Goal: Task Accomplishment & Management: Use online tool/utility

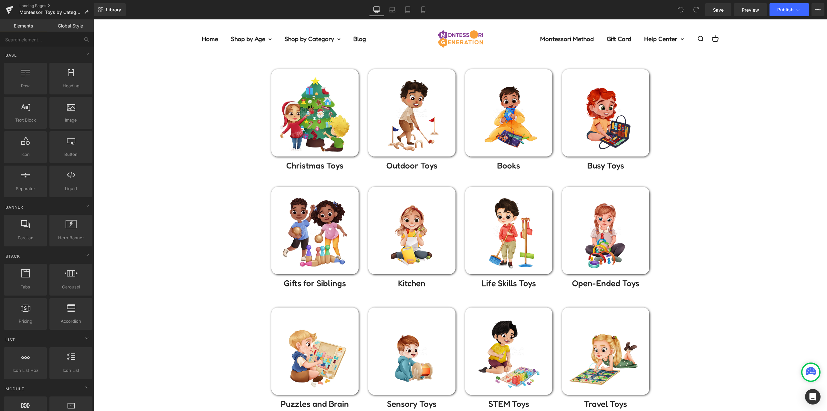
scroll to position [65, 0]
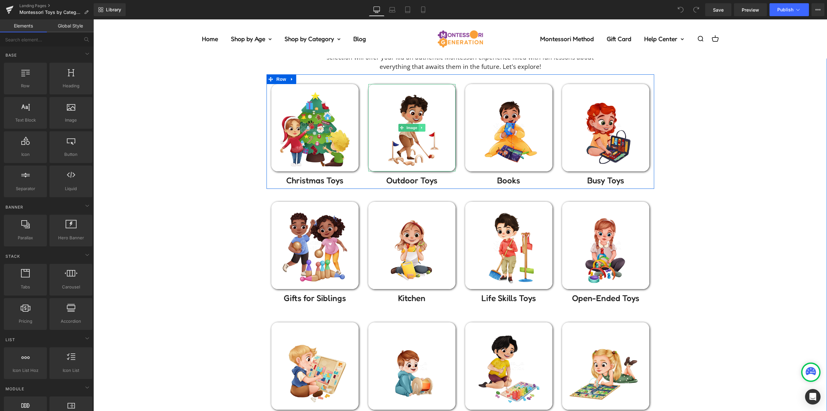
click at [419, 124] on link at bounding box center [421, 128] width 7 height 8
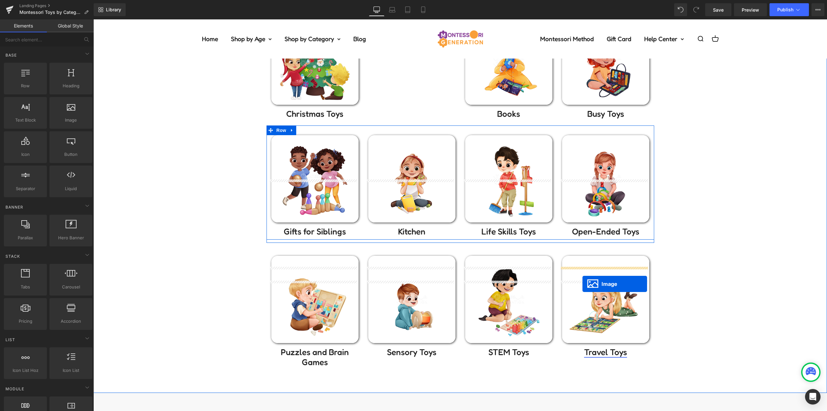
scroll to position [226, 0]
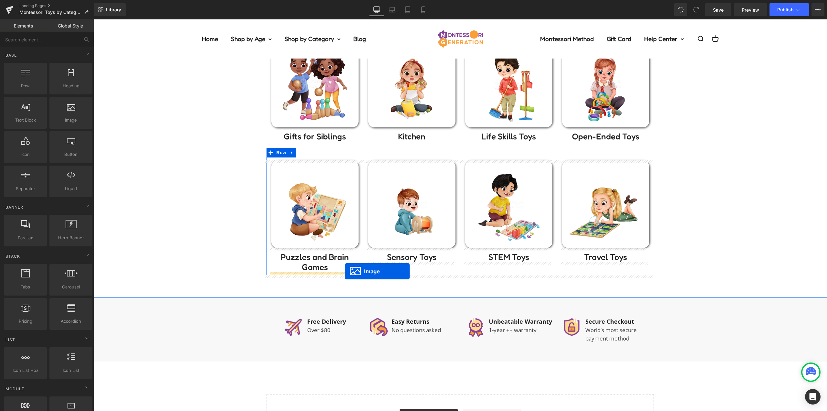
drag, startPoint x: 398, startPoint y: 128, endPoint x: 345, endPoint y: 271, distance: 152.4
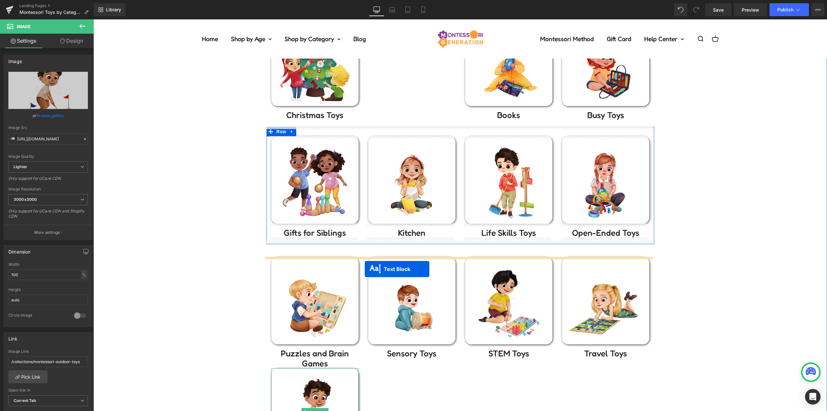
scroll to position [258, 0]
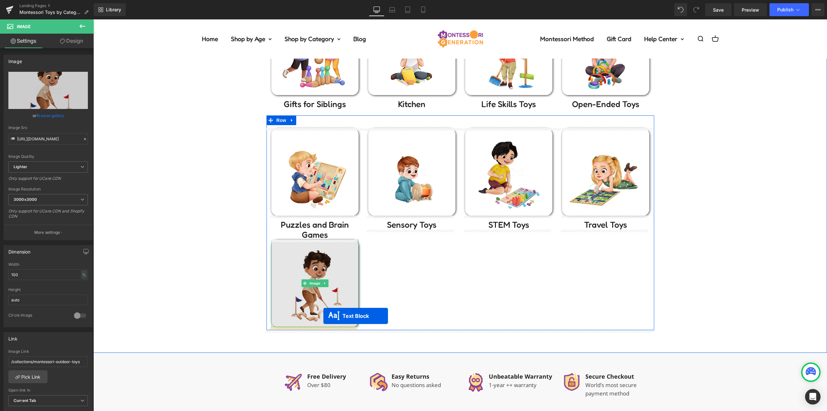
drag, startPoint x: 409, startPoint y: 89, endPoint x: 323, endPoint y: 316, distance: 242.0
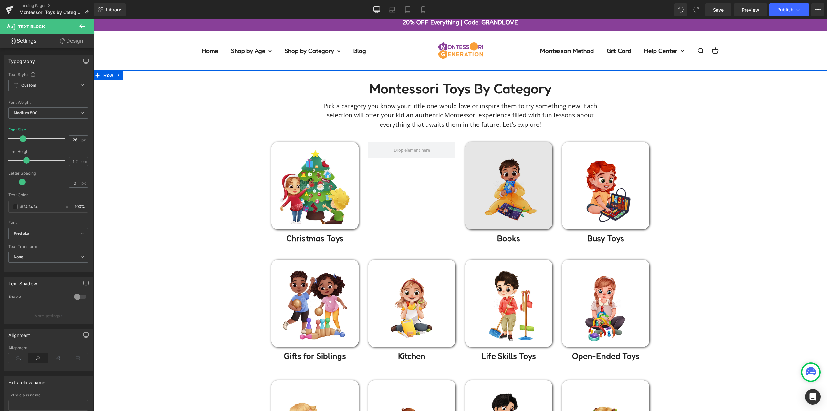
scroll to position [0, 0]
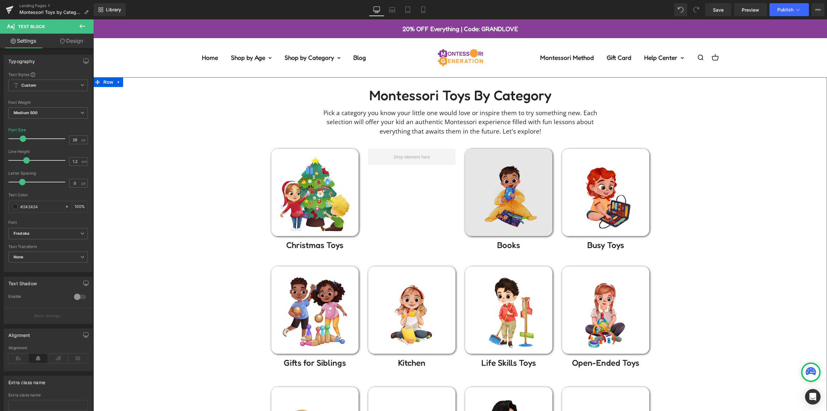
click at [495, 188] on img at bounding box center [508, 192] width 87 height 87
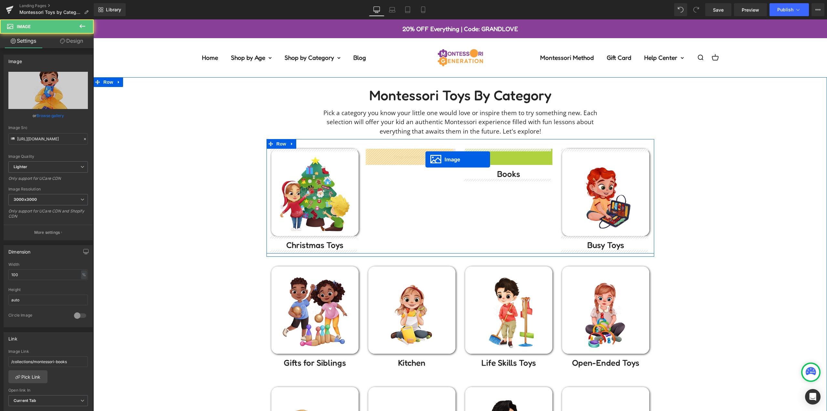
drag, startPoint x: 445, startPoint y: 174, endPoint x: 426, endPoint y: 159, distance: 24.4
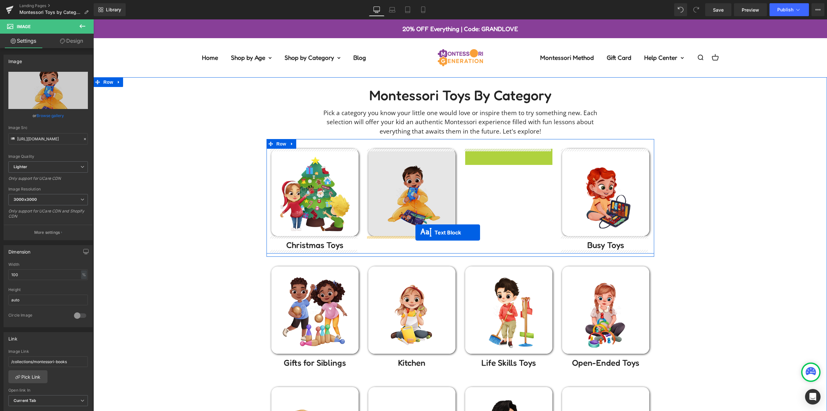
drag, startPoint x: 505, startPoint y: 157, endPoint x: 415, endPoint y: 233, distance: 117.9
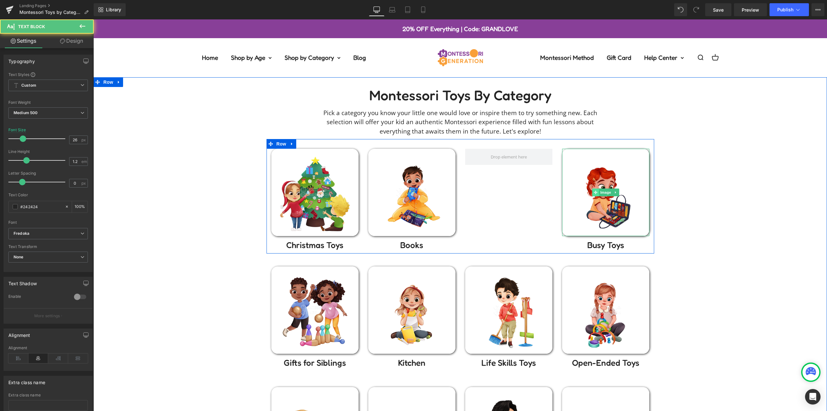
click at [592, 190] on span at bounding box center [595, 192] width 7 height 8
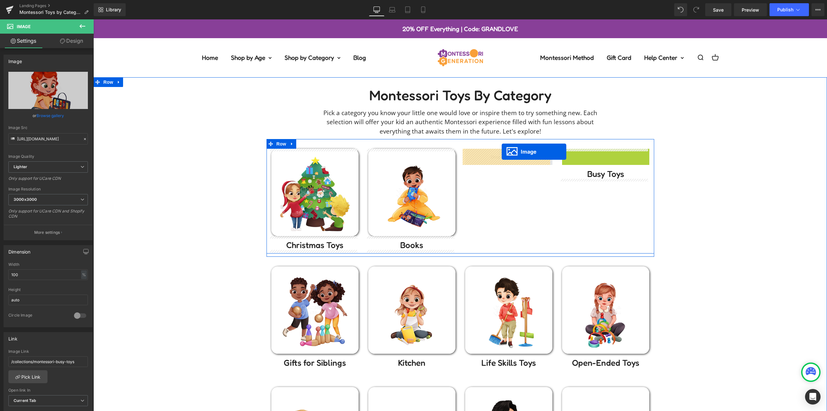
drag, startPoint x: 606, startPoint y: 189, endPoint x: 502, endPoint y: 152, distance: 110.7
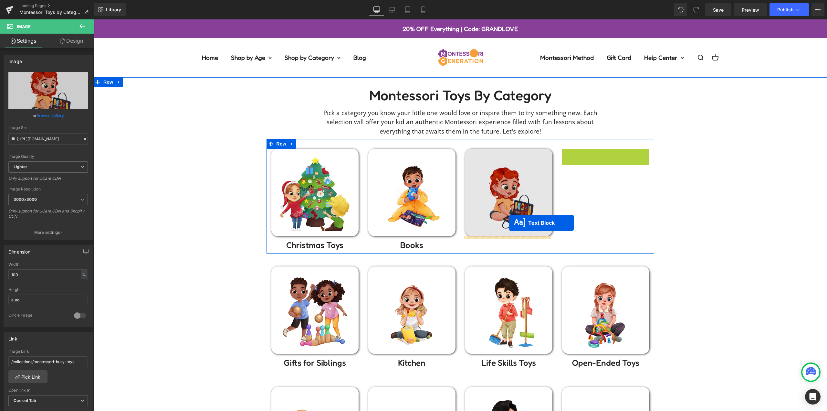
drag, startPoint x: 599, startPoint y: 154, endPoint x: 509, endPoint y: 223, distance: 112.9
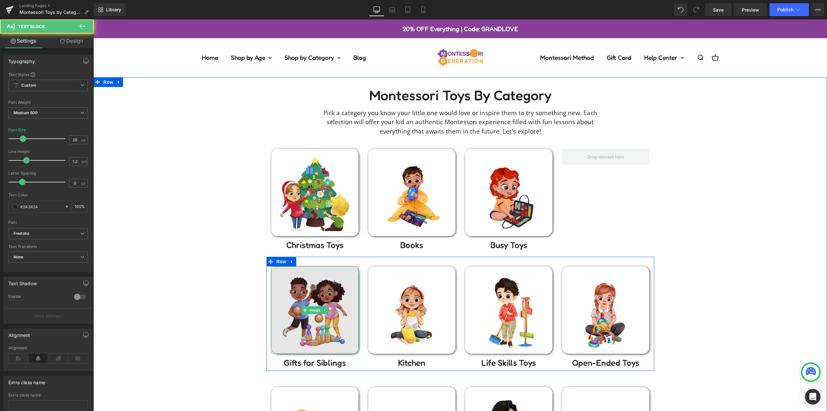
click at [311, 297] on img at bounding box center [314, 309] width 87 height 87
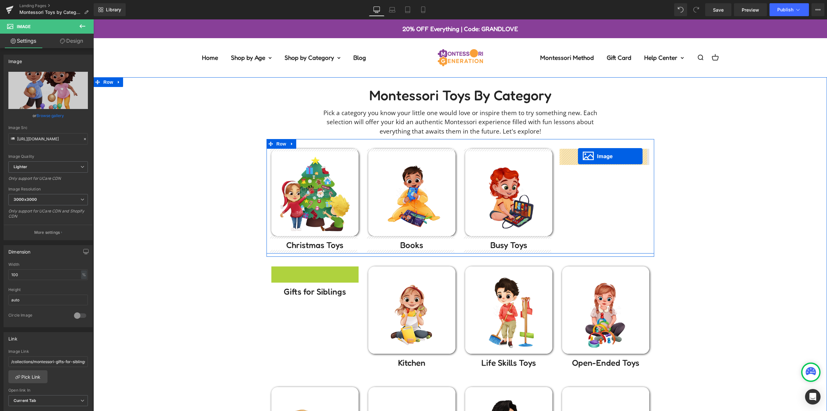
drag, startPoint x: 316, startPoint y: 309, endPoint x: 578, endPoint y: 156, distance: 303.1
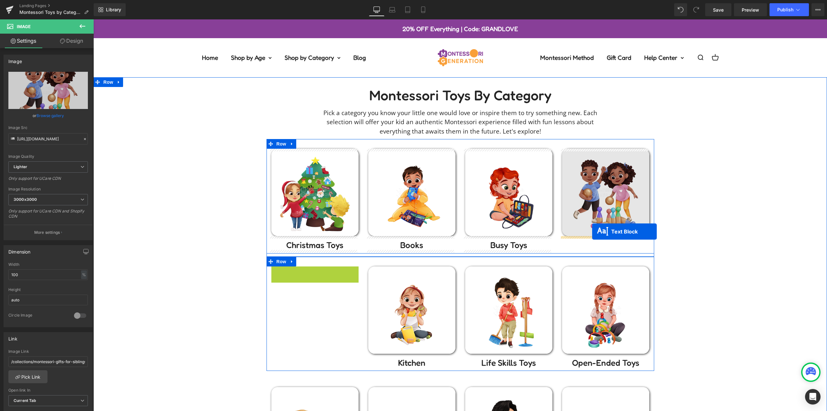
drag, startPoint x: 312, startPoint y: 274, endPoint x: 592, endPoint y: 231, distance: 283.4
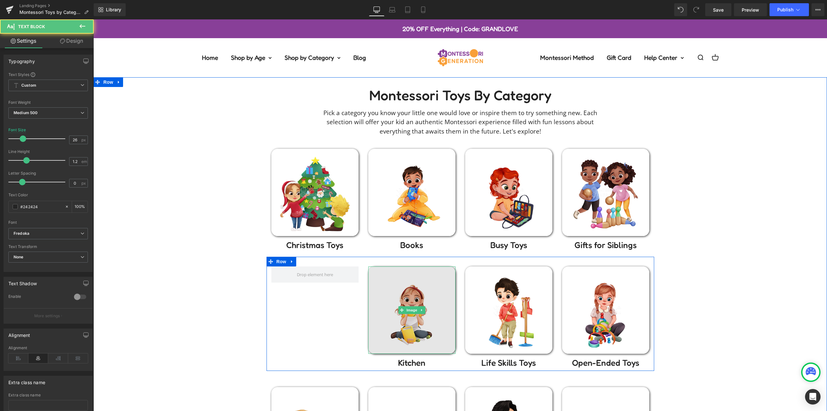
click at [412, 303] on img at bounding box center [411, 309] width 87 height 87
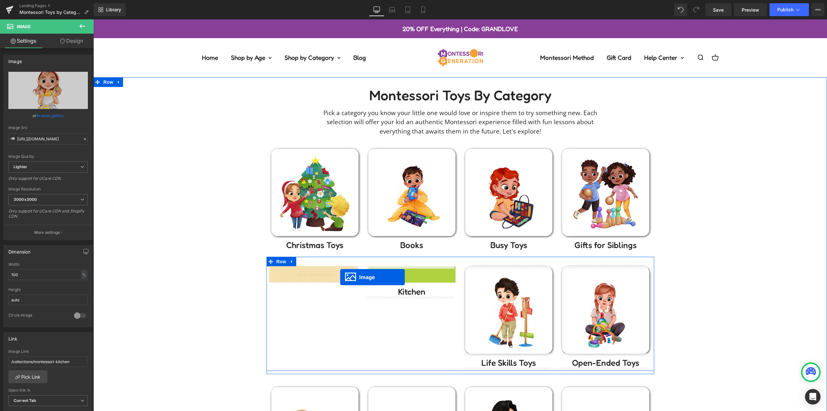
drag, startPoint x: 411, startPoint y: 310, endPoint x: 340, endPoint y: 277, distance: 77.9
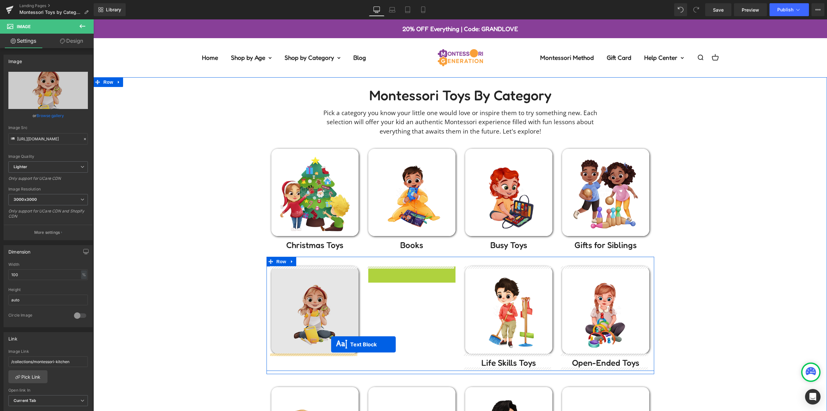
drag, startPoint x: 407, startPoint y: 271, endPoint x: 330, endPoint y: 346, distance: 108.1
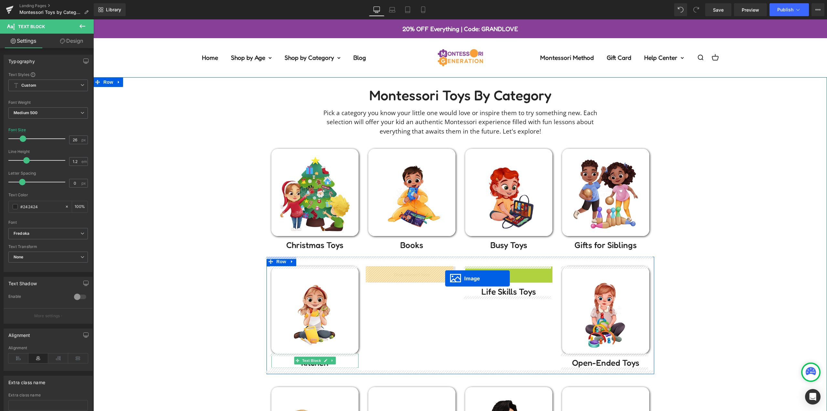
drag, startPoint x: 505, startPoint y: 309, endPoint x: 442, endPoint y: 278, distance: 70.4
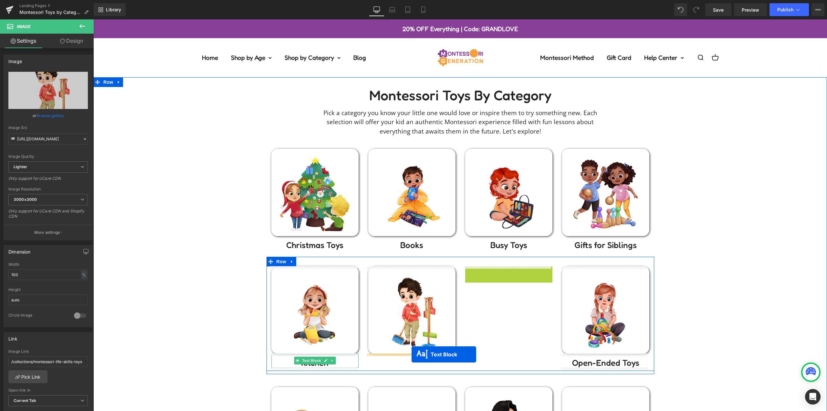
drag, startPoint x: 500, startPoint y: 271, endPoint x: 412, endPoint y: 354, distance: 121.8
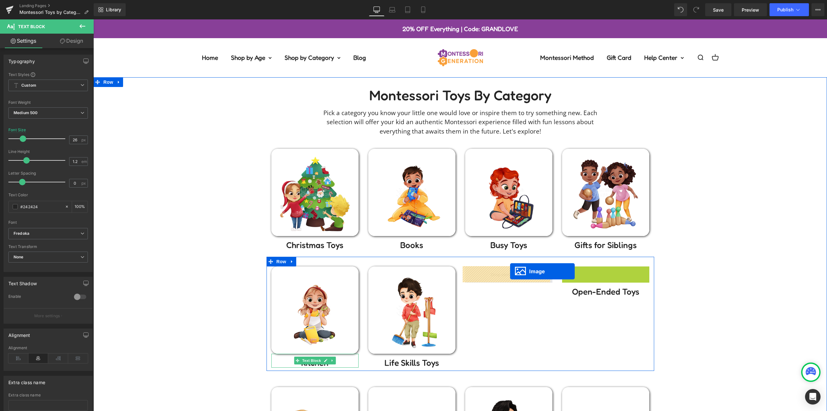
drag, startPoint x: 567, startPoint y: 297, endPoint x: 510, endPoint y: 271, distance: 62.6
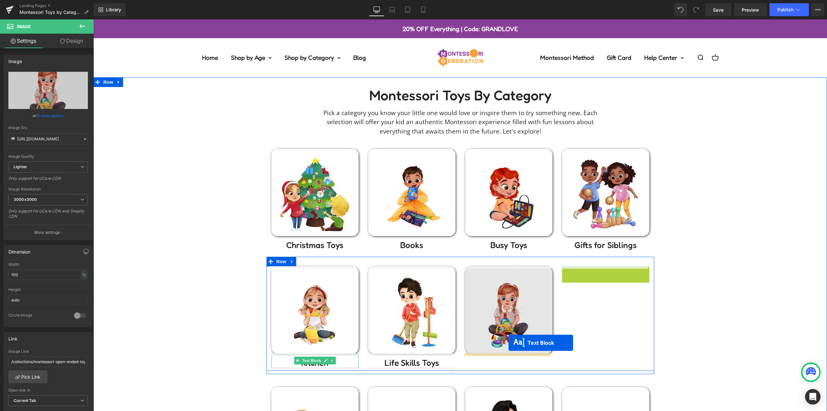
drag, startPoint x: 562, startPoint y: 294, endPoint x: 509, endPoint y: 342, distance: 71.6
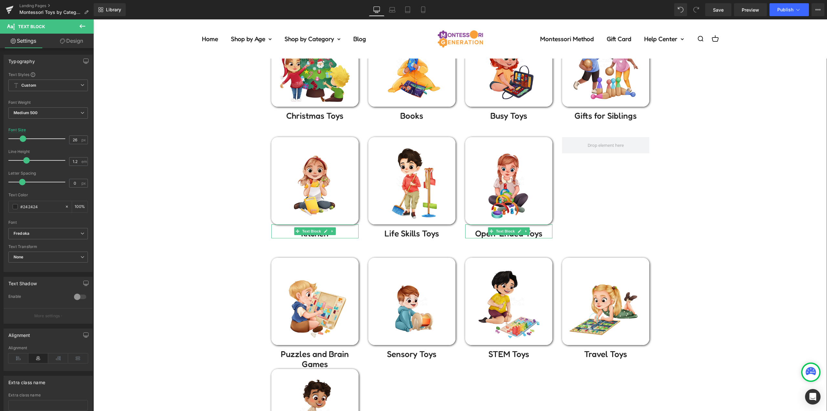
scroll to position [194, 0]
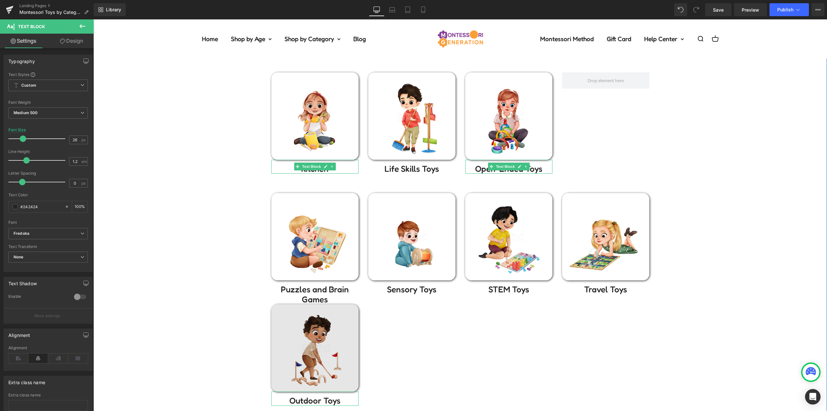
click at [332, 322] on img at bounding box center [314, 347] width 87 height 87
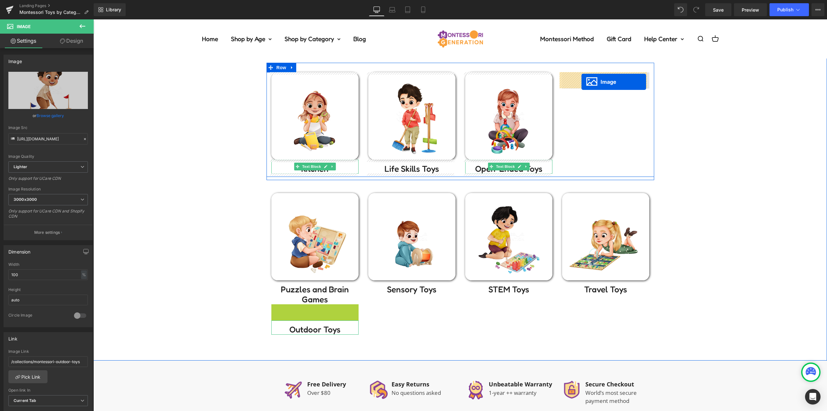
drag, startPoint x: 339, startPoint y: 333, endPoint x: 582, endPoint y: 82, distance: 349.2
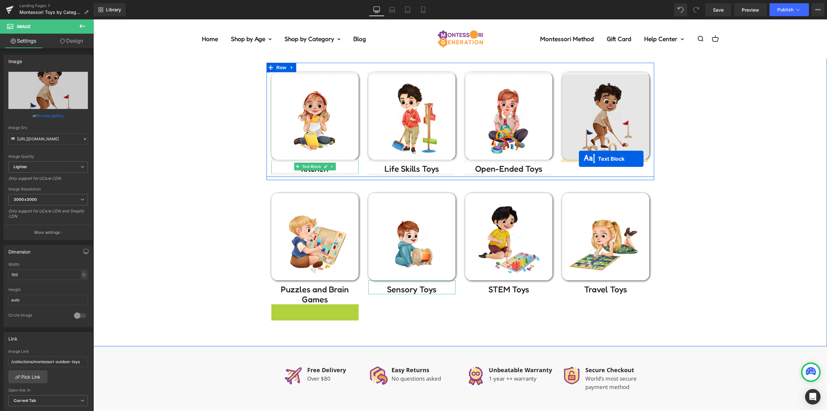
drag, startPoint x: 308, startPoint y: 311, endPoint x: 579, endPoint y: 159, distance: 311.5
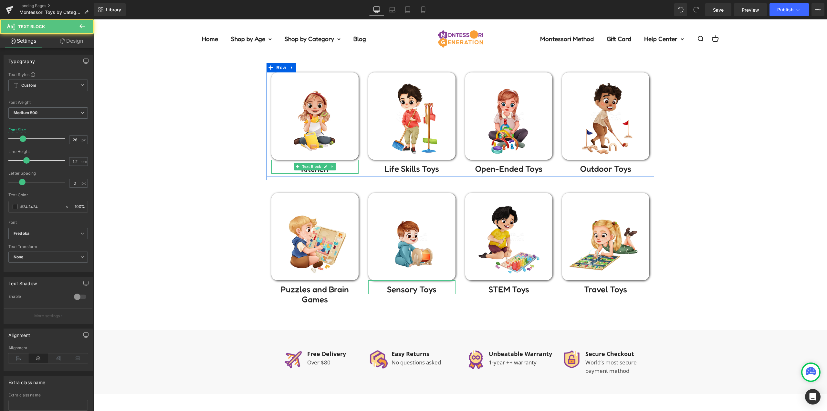
click at [696, 173] on div "Montessori toys by Category Heading Pick a category you know your little one wo…" at bounding box center [460, 100] width 734 height 414
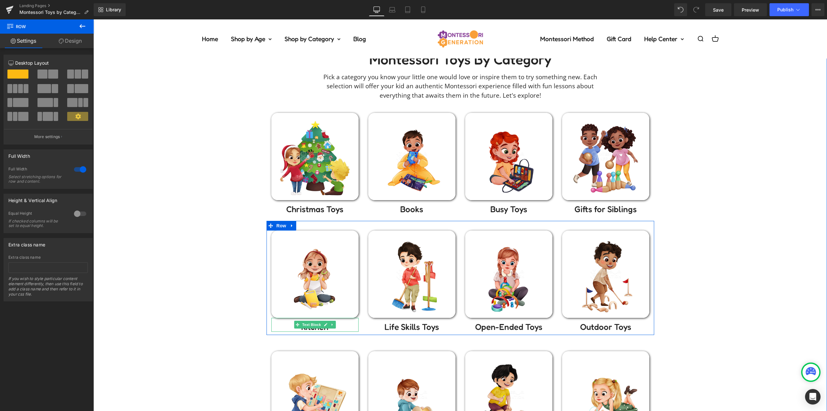
scroll to position [65, 0]
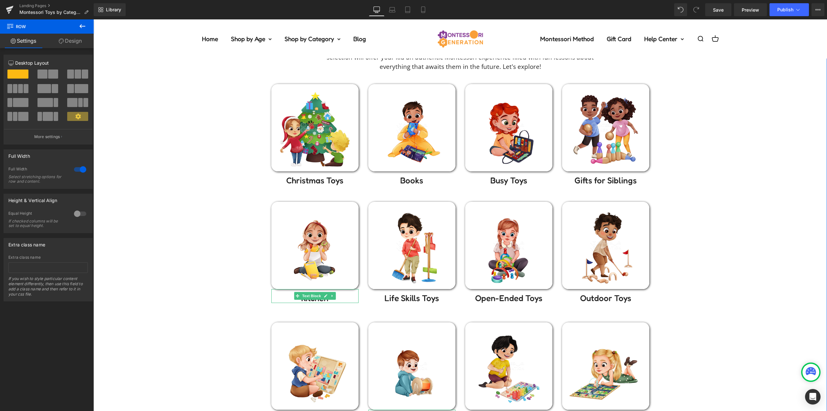
click at [688, 197] on div "Montessori toys by Category Heading Pick a category you know your little one wo…" at bounding box center [460, 229] width 734 height 414
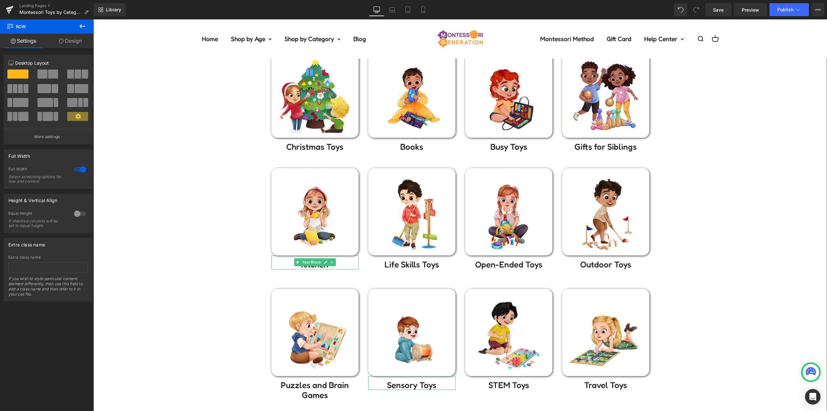
scroll to position [0, 0]
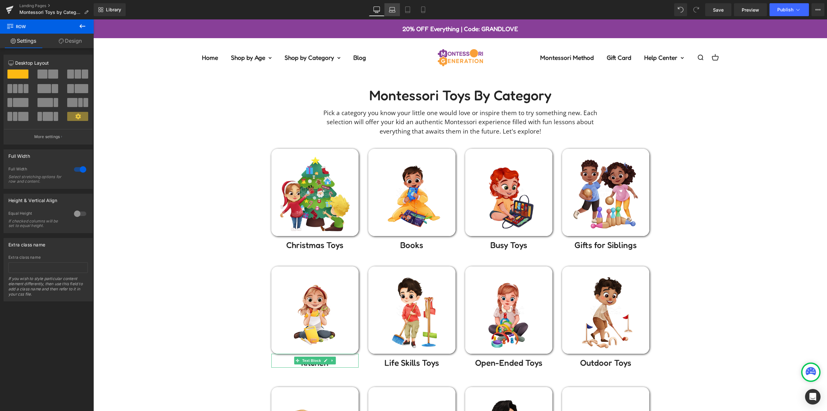
click at [395, 11] on icon at bounding box center [392, 11] width 6 height 2
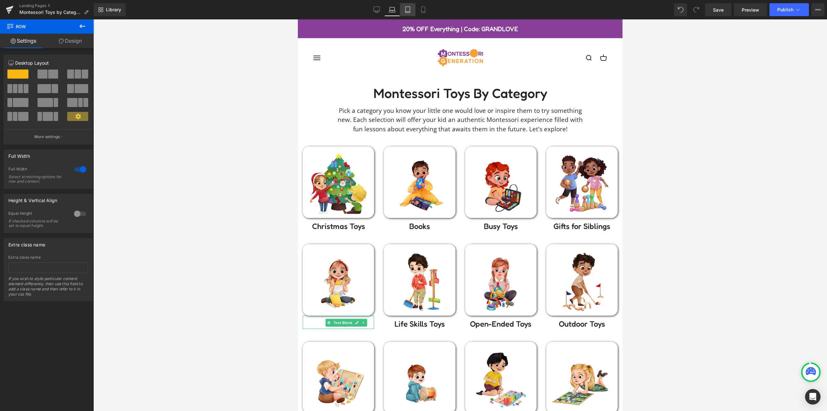
click at [407, 5] on link "Tablet" at bounding box center [408, 9] width 16 height 13
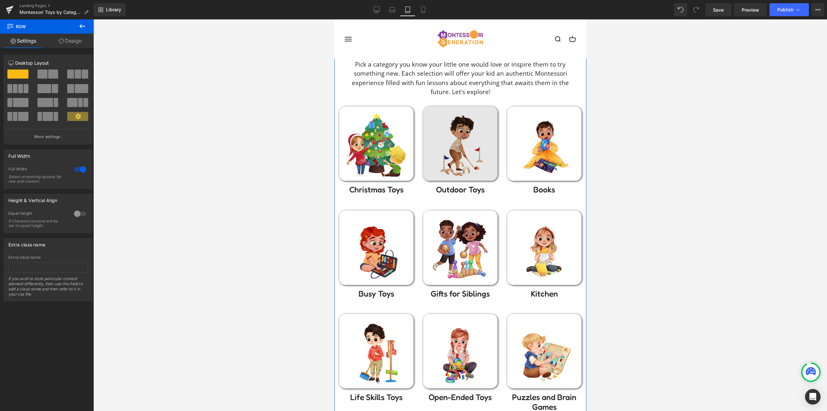
scroll to position [32, 0]
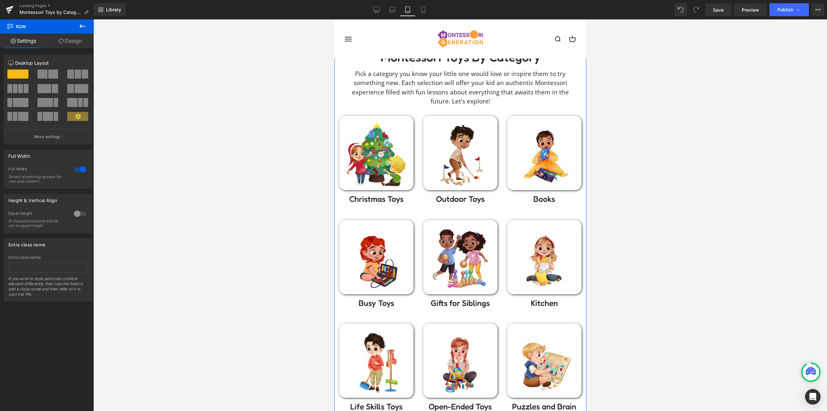
click at [449, 148] on img at bounding box center [460, 153] width 74 height 74
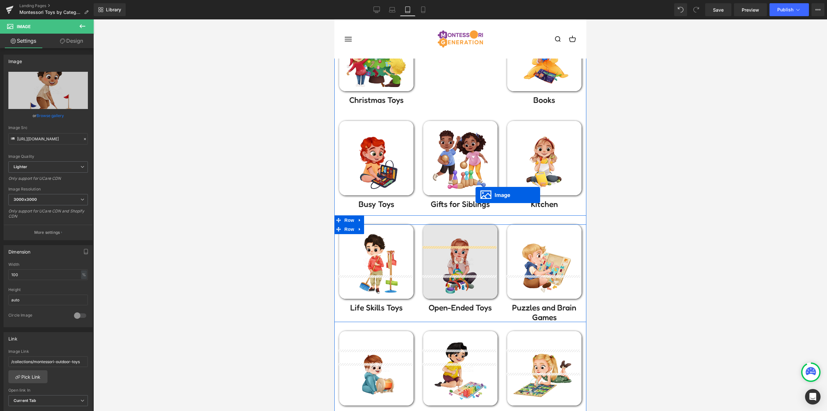
scroll to position [194, 0]
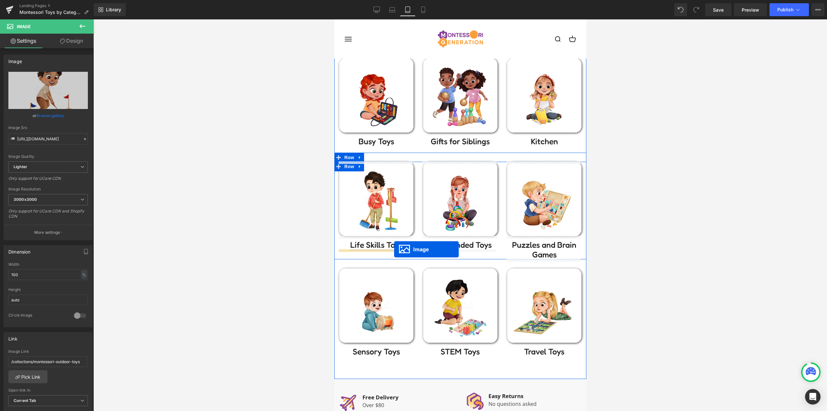
drag, startPoint x: 455, startPoint y: 152, endPoint x: 394, endPoint y: 249, distance: 114.8
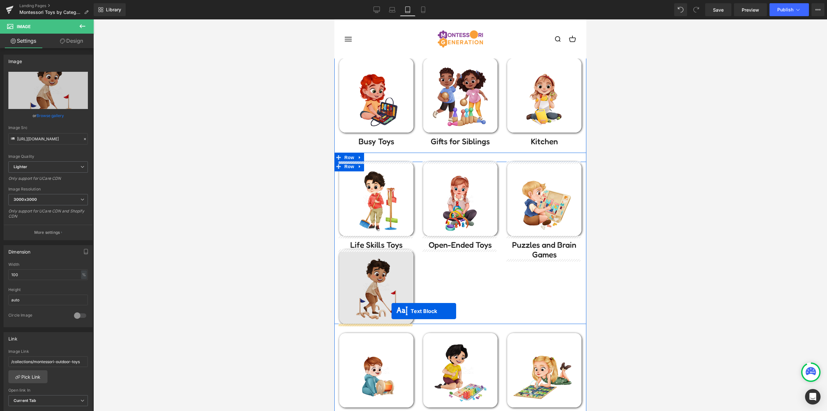
drag, startPoint x: 453, startPoint y: 123, endPoint x: 391, endPoint y: 311, distance: 197.6
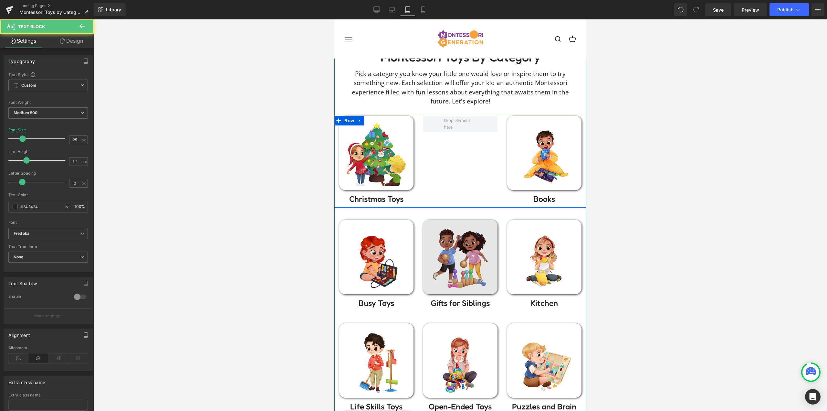
scroll to position [0, 0]
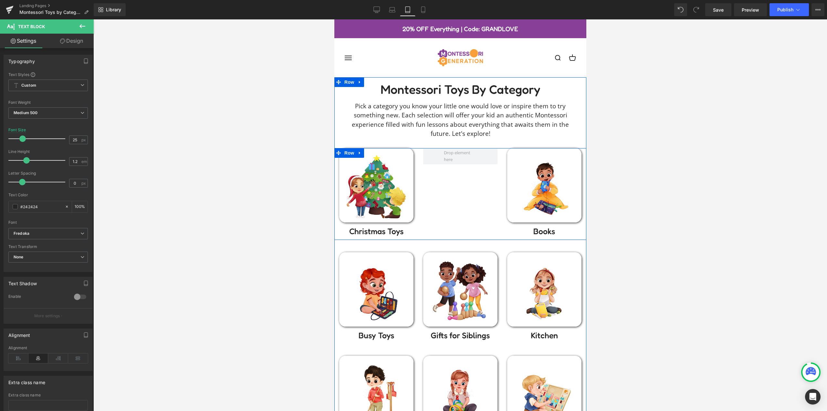
click at [542, 183] on div "Image" at bounding box center [544, 185] width 74 height 74
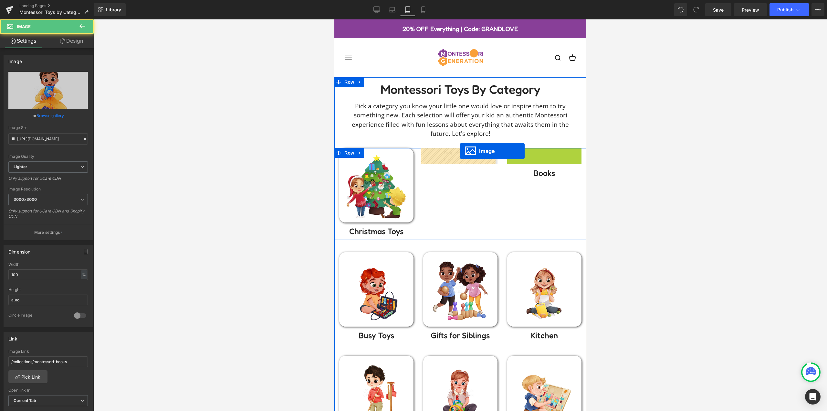
drag, startPoint x: 518, startPoint y: 174, endPoint x: 460, endPoint y: 151, distance: 62.9
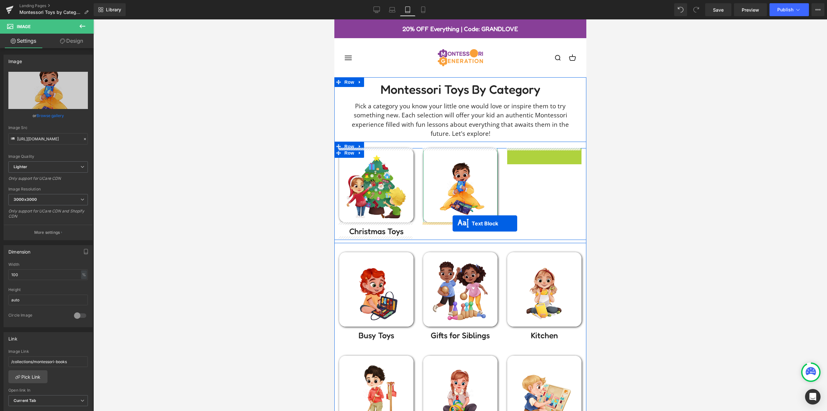
drag, startPoint x: 535, startPoint y: 154, endPoint x: 452, endPoint y: 223, distance: 108.0
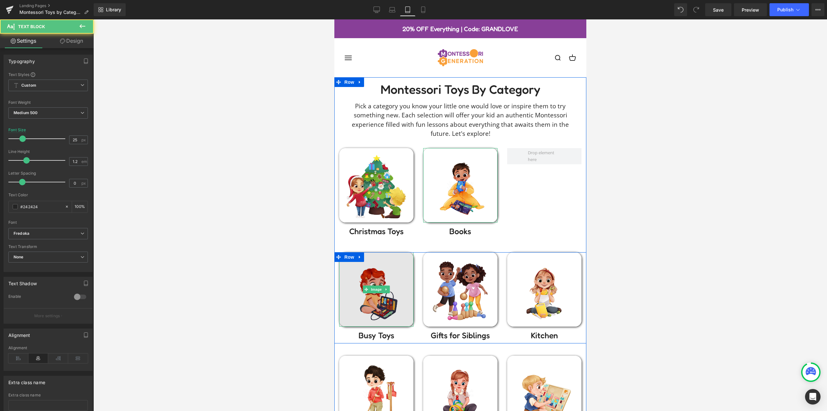
click at [359, 291] on img at bounding box center [376, 289] width 74 height 74
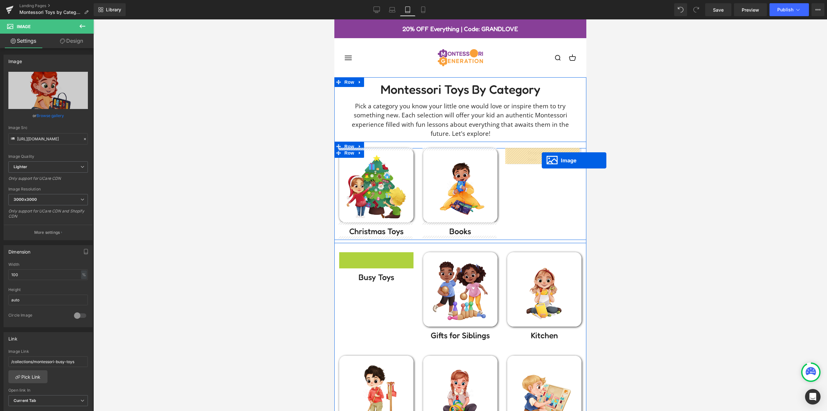
drag, startPoint x: 529, startPoint y: 173, endPoint x: 542, endPoint y: 159, distance: 19.2
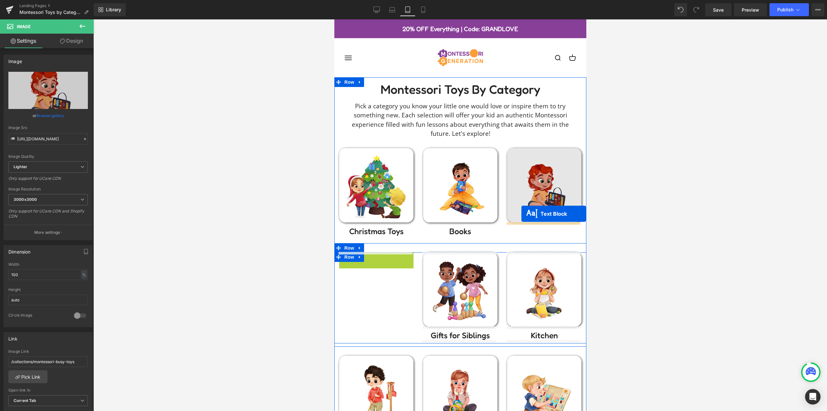
drag, startPoint x: 374, startPoint y: 258, endPoint x: 522, endPoint y: 214, distance: 155.3
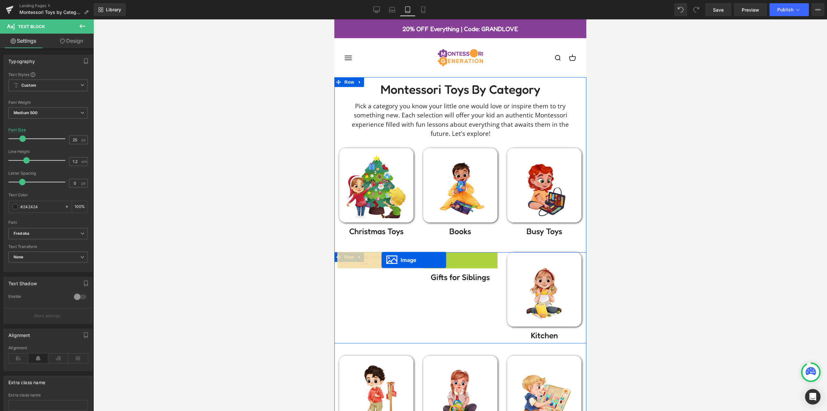
drag, startPoint x: 382, startPoint y: 265, endPoint x: 381, endPoint y: 259, distance: 5.5
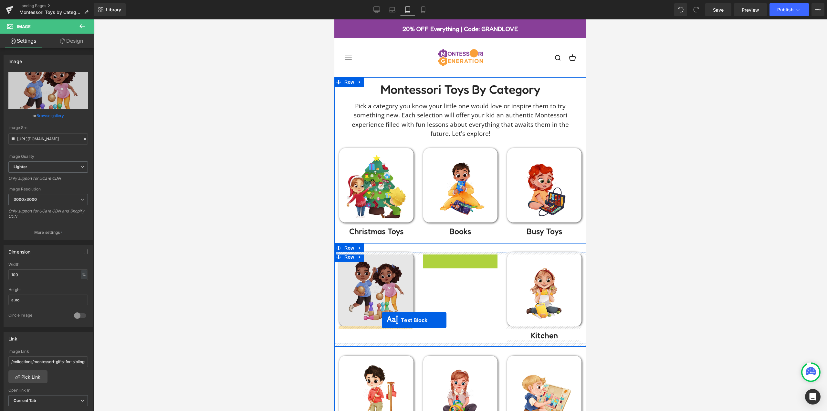
drag, startPoint x: 459, startPoint y: 257, endPoint x: 382, endPoint y: 320, distance: 100.0
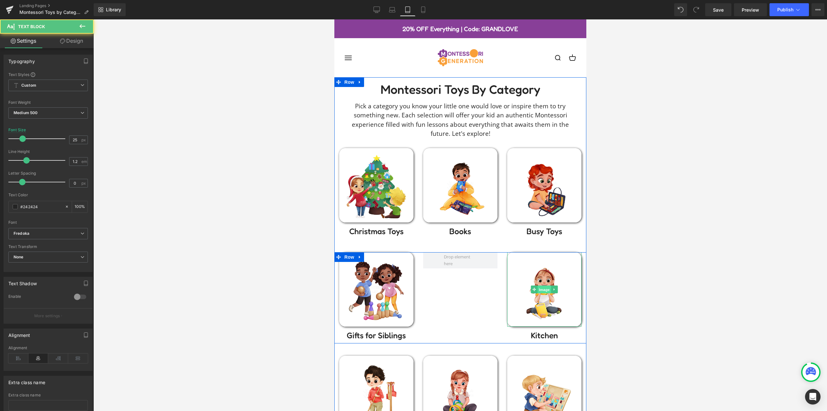
click at [542, 289] on span "Image" at bounding box center [544, 290] width 14 height 8
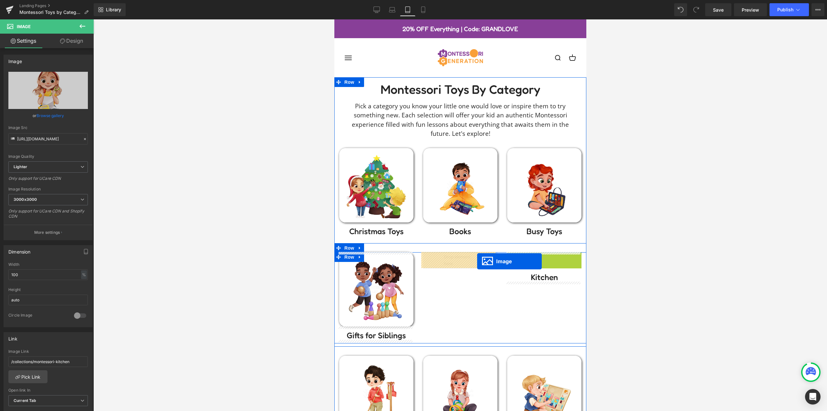
drag, startPoint x: 542, startPoint y: 289, endPoint x: 477, endPoint y: 261, distance: 71.4
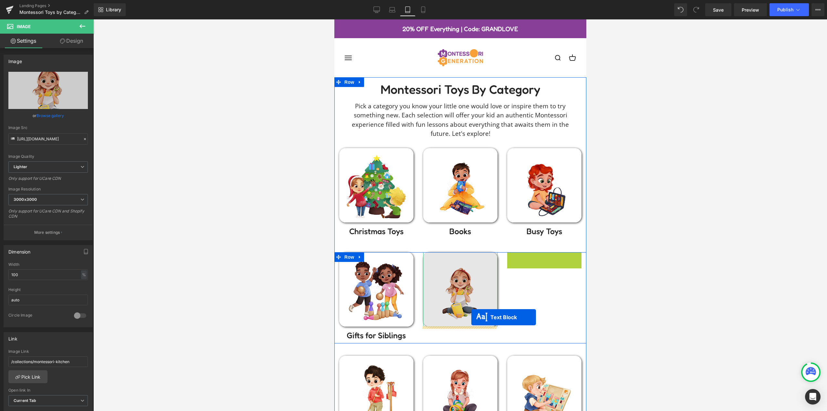
drag, startPoint x: 539, startPoint y: 258, endPoint x: 469, endPoint y: 300, distance: 81.0
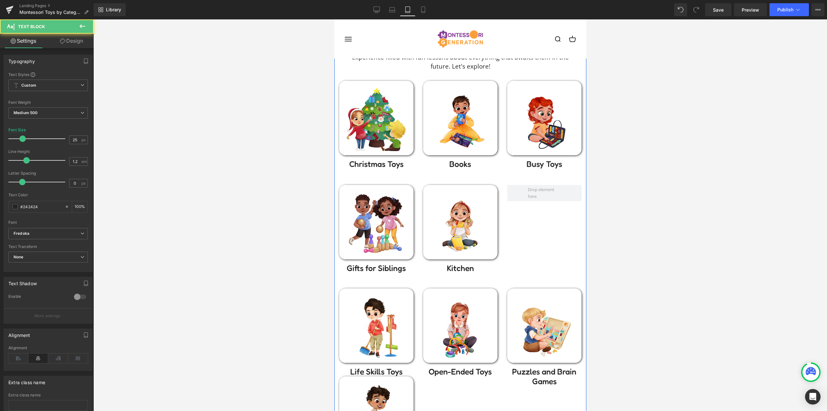
scroll to position [97, 0]
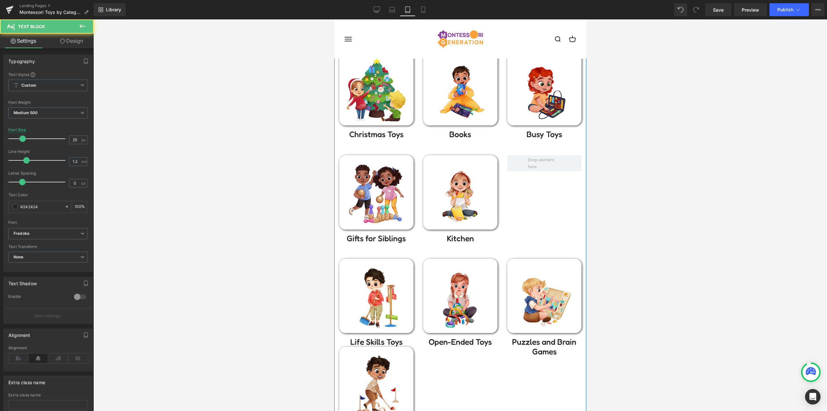
click at [376, 294] on div "Image" at bounding box center [376, 295] width 74 height 74
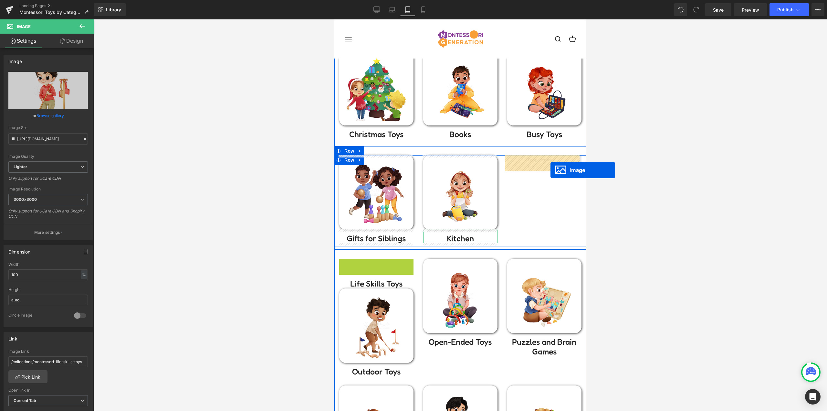
drag, startPoint x: 464, startPoint y: 241, endPoint x: 550, endPoint y: 169, distance: 111.7
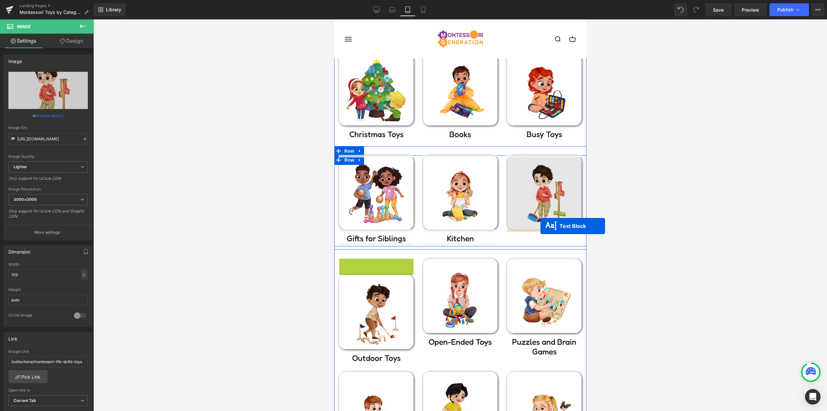
drag, startPoint x: 368, startPoint y: 265, endPoint x: 540, endPoint y: 226, distance: 176.4
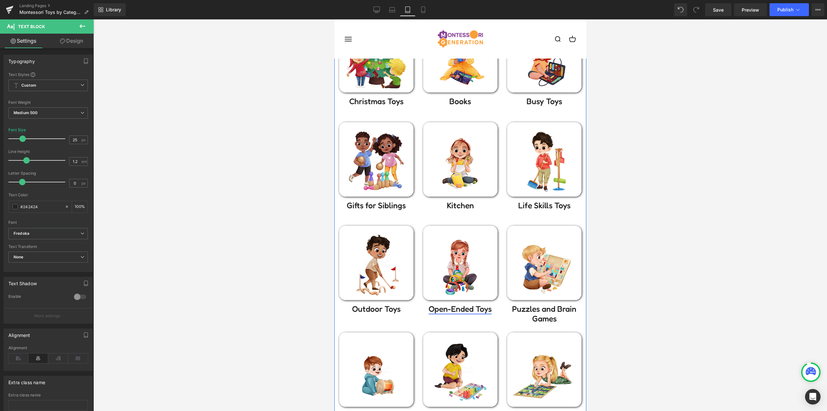
scroll to position [226, 0]
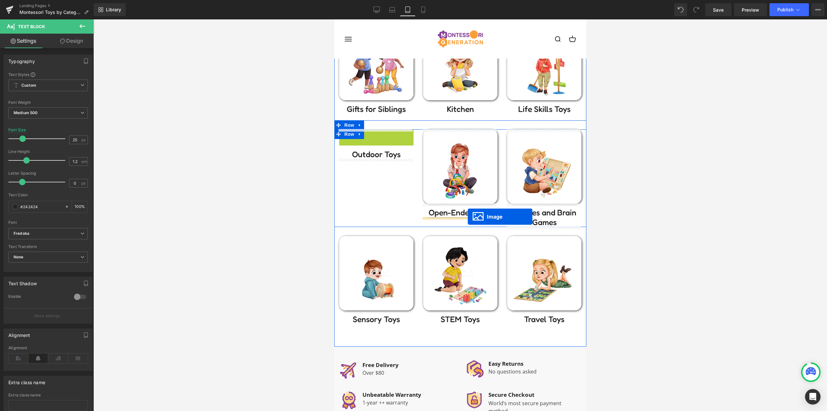
drag, startPoint x: 373, startPoint y: 166, endPoint x: 468, endPoint y: 216, distance: 107.5
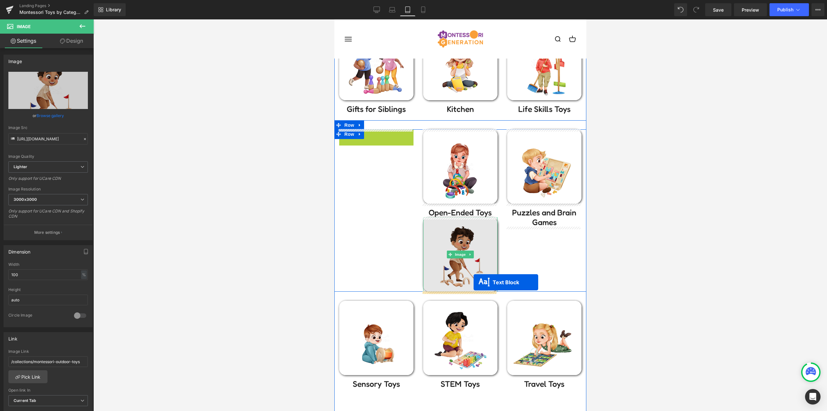
drag, startPoint x: 376, startPoint y: 135, endPoint x: 473, endPoint y: 282, distance: 176.2
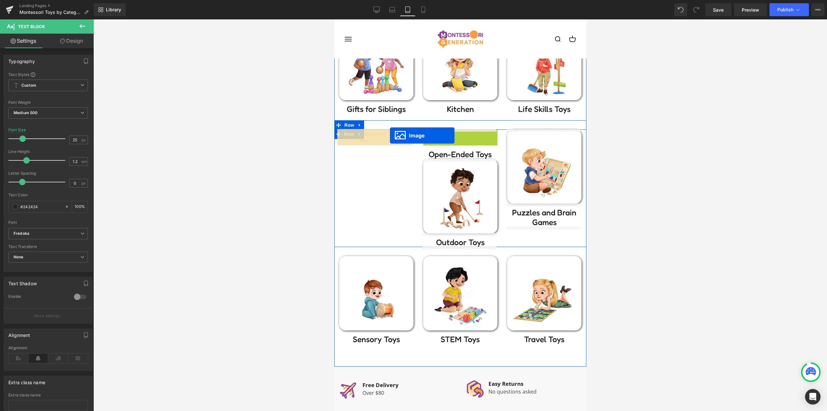
drag, startPoint x: 460, startPoint y: 167, endPoint x: 414, endPoint y: 135, distance: 55.8
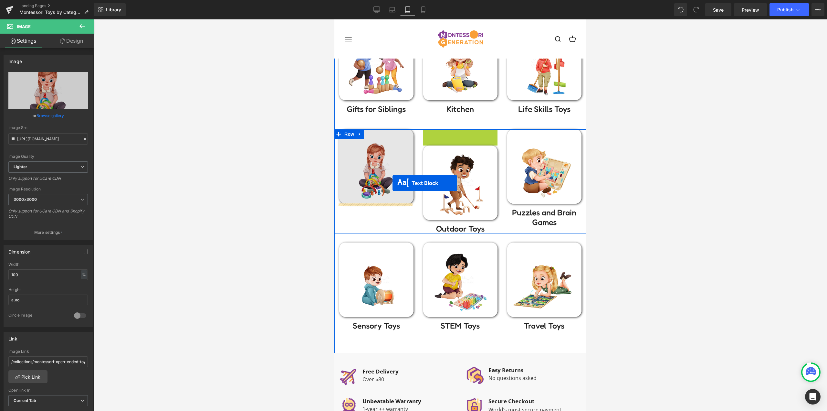
drag, startPoint x: 456, startPoint y: 134, endPoint x: 381, endPoint y: 196, distance: 98.0
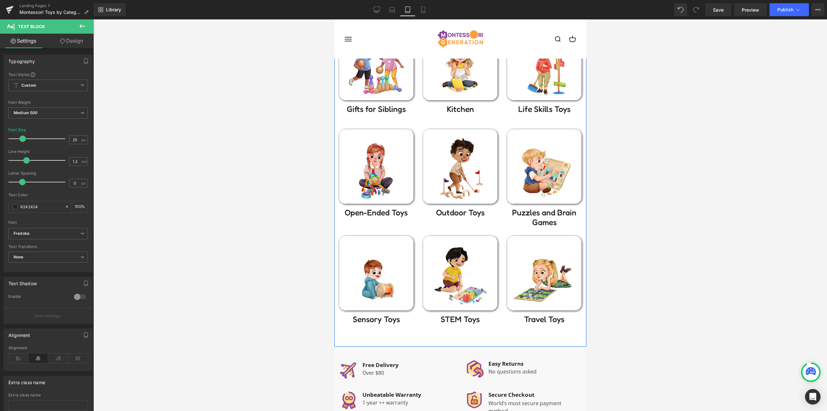
click at [539, 340] on div "Montessori toys by Category Heading Pick a category you know your little one wo…" at bounding box center [460, 98] width 252 height 495
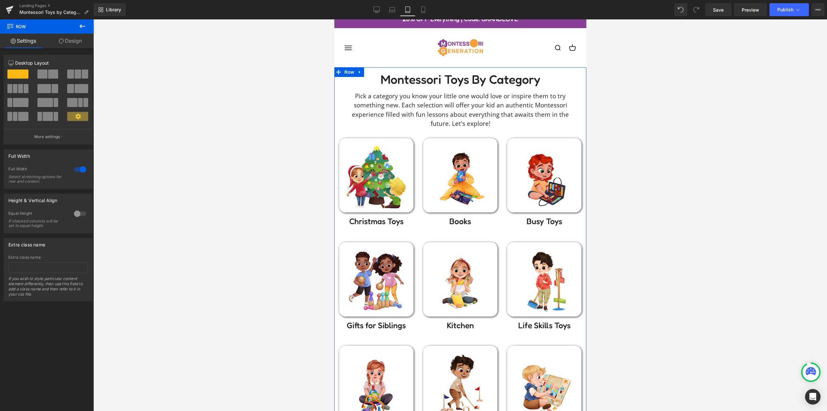
scroll to position [0, 0]
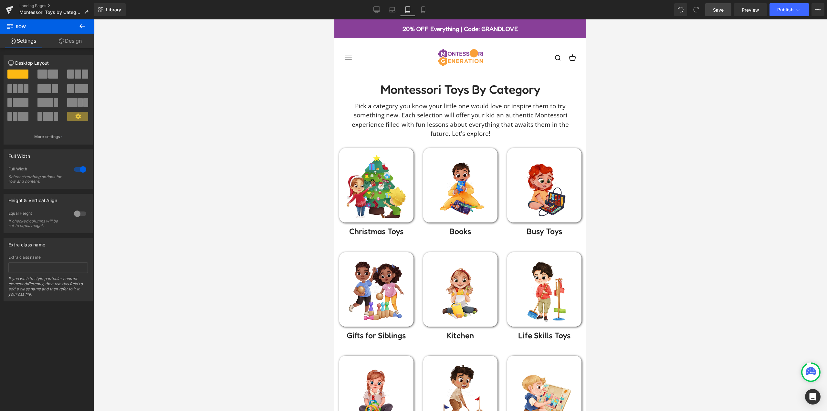
click at [718, 11] on span "Save" at bounding box center [718, 9] width 11 height 7
click at [422, 9] on icon at bounding box center [423, 10] width 4 height 6
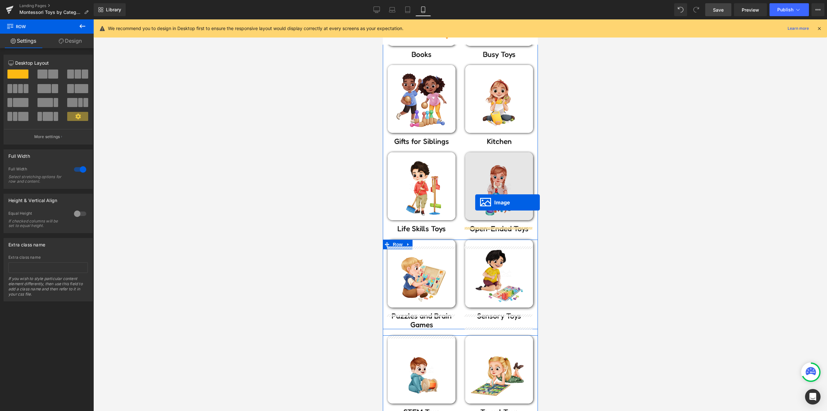
scroll to position [258, 0]
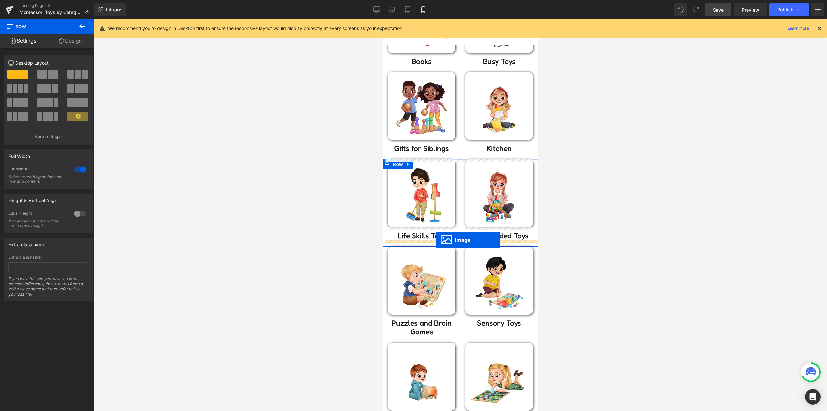
drag, startPoint x: 492, startPoint y: 127, endPoint x: 436, endPoint y: 240, distance: 126.3
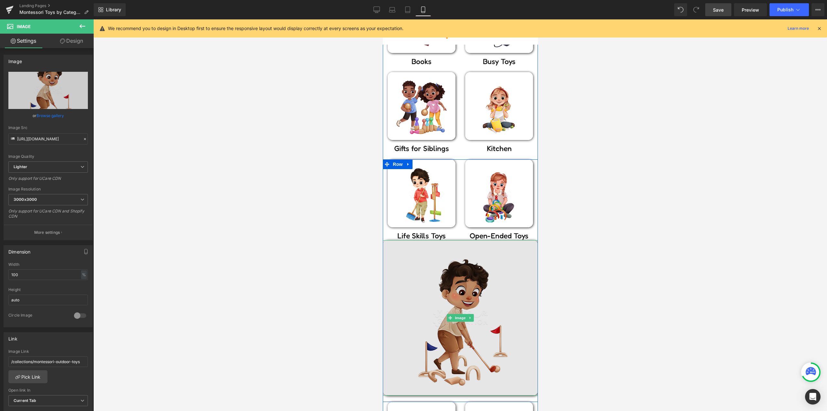
click at [427, 255] on img at bounding box center [460, 317] width 155 height 155
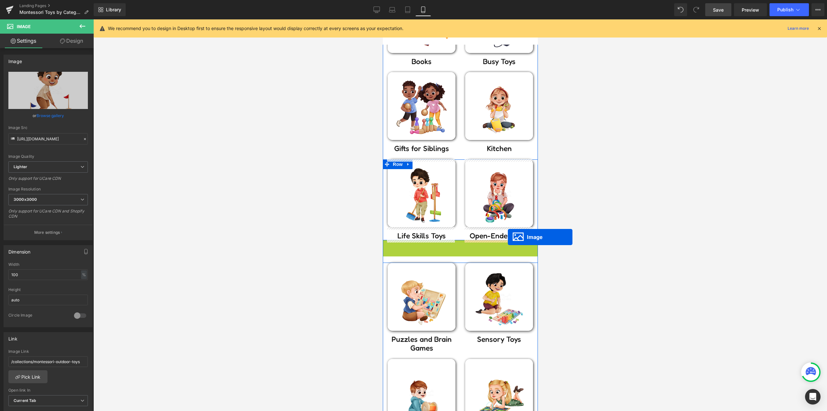
drag, startPoint x: 465, startPoint y: 303, endPoint x: 508, endPoint y: 237, distance: 79.1
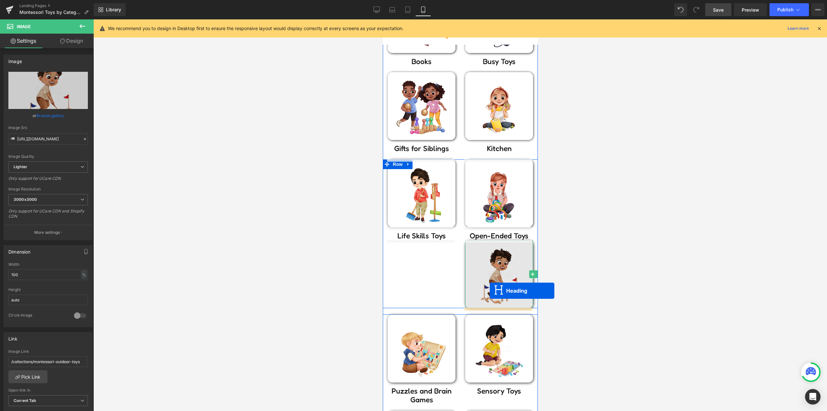
drag, startPoint x: 496, startPoint y: 97, endPoint x: 490, endPoint y: 290, distance: 193.3
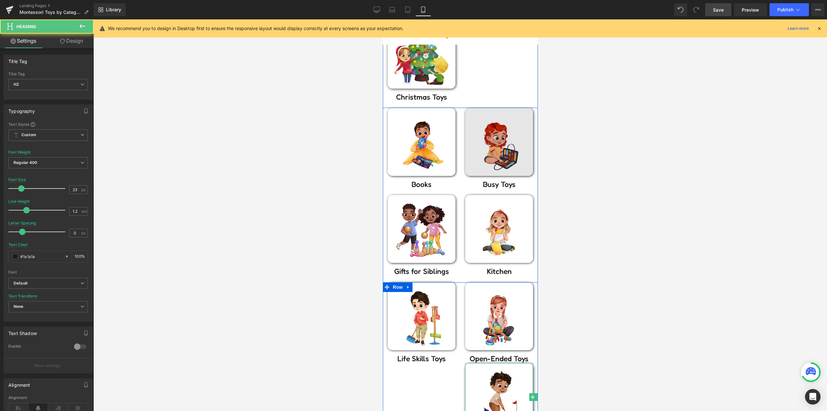
scroll to position [65, 0]
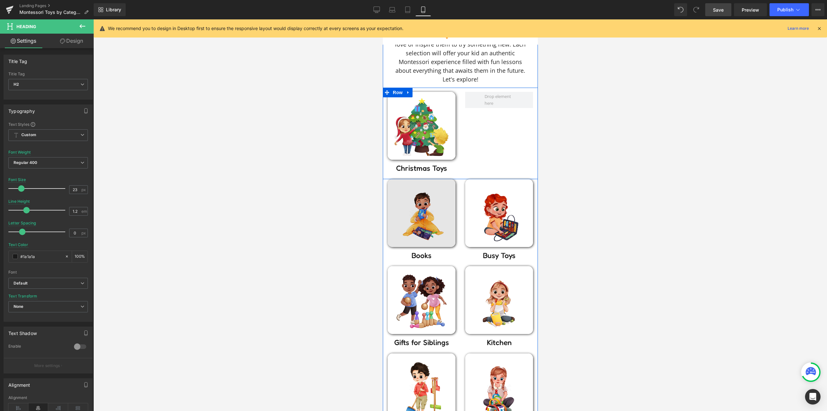
click at [418, 205] on img at bounding box center [421, 213] width 68 height 68
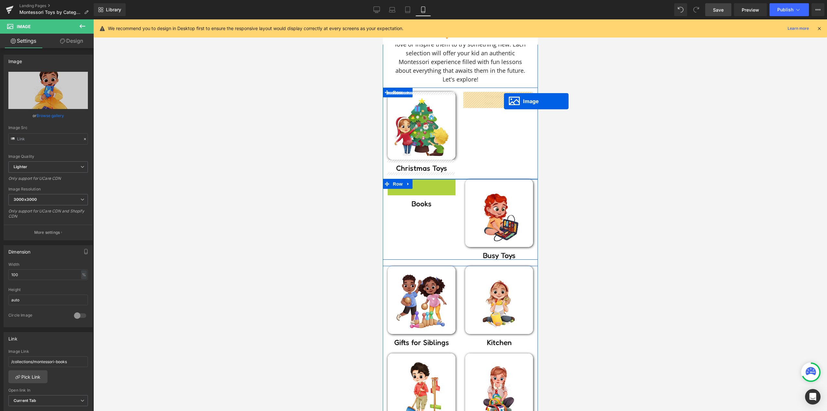
drag, startPoint x: 447, startPoint y: 194, endPoint x: 504, endPoint y: 101, distance: 108.5
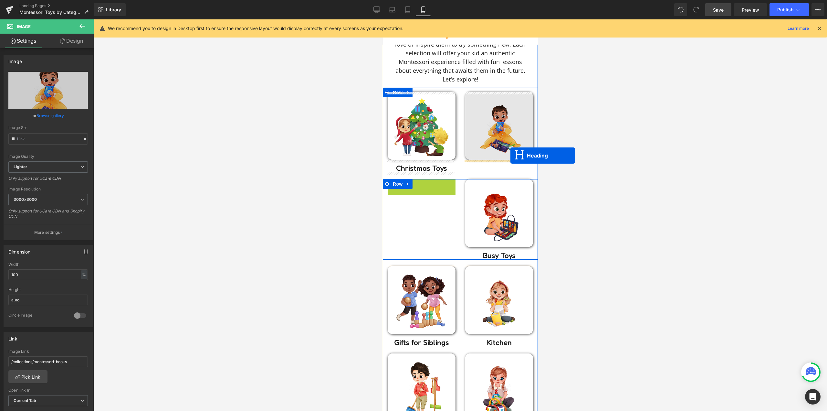
drag, startPoint x: 474, startPoint y: 170, endPoint x: 510, endPoint y: 155, distance: 38.6
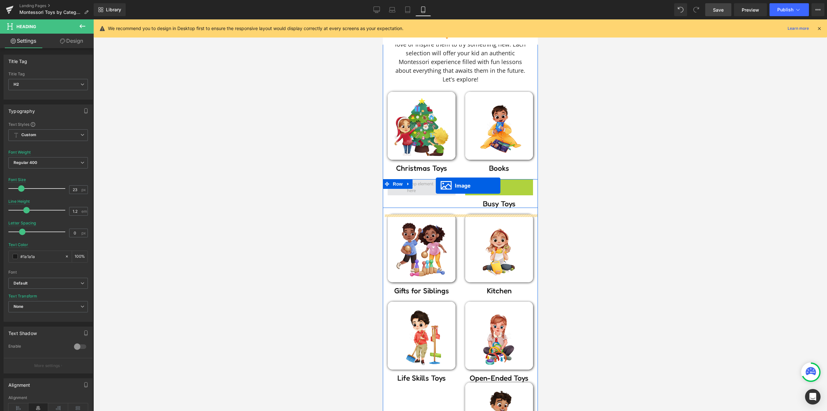
drag, startPoint x: 496, startPoint y: 213, endPoint x: 434, endPoint y: 184, distance: 68.9
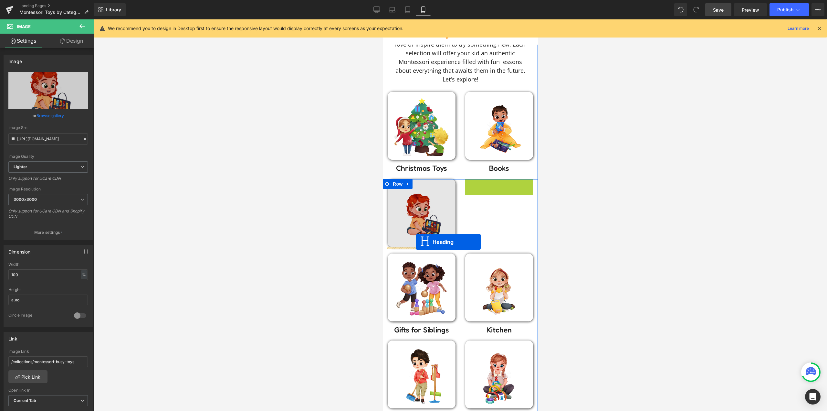
drag, startPoint x: 493, startPoint y: 185, endPoint x: 416, endPoint y: 242, distance: 95.9
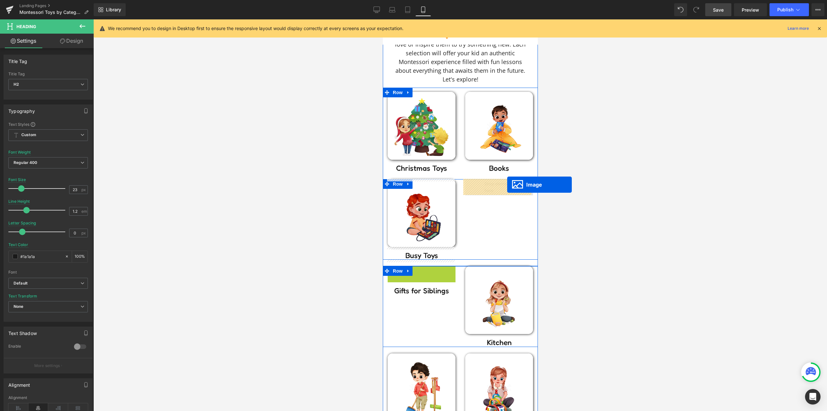
drag, startPoint x: 417, startPoint y: 299, endPoint x: 507, endPoint y: 184, distance: 145.2
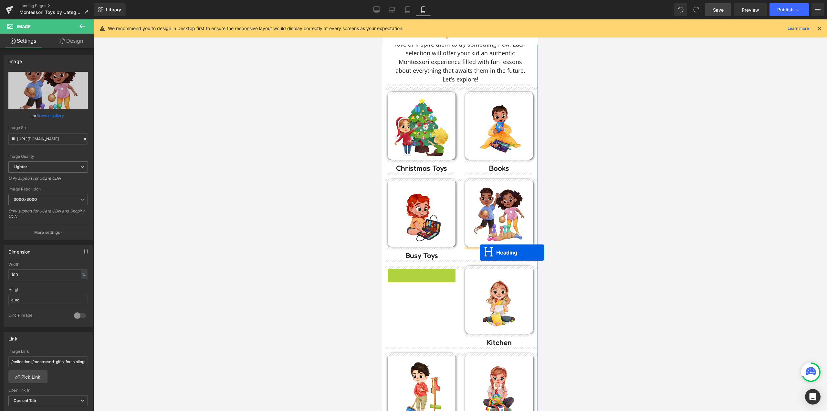
drag, startPoint x: 418, startPoint y: 272, endPoint x: 479, endPoint y: 252, distance: 64.1
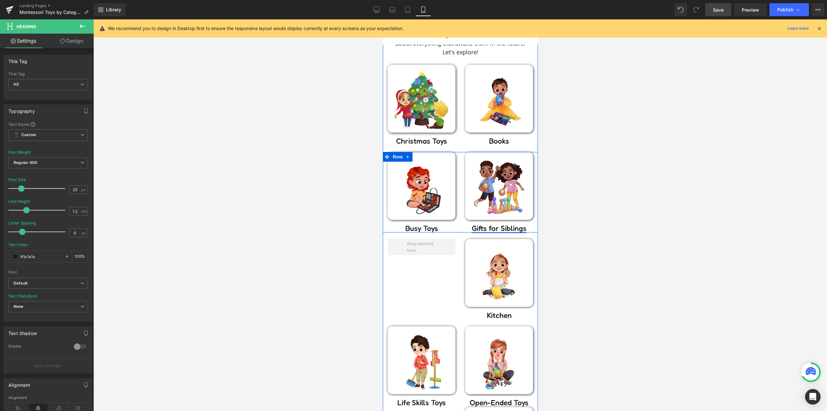
scroll to position [129, 0]
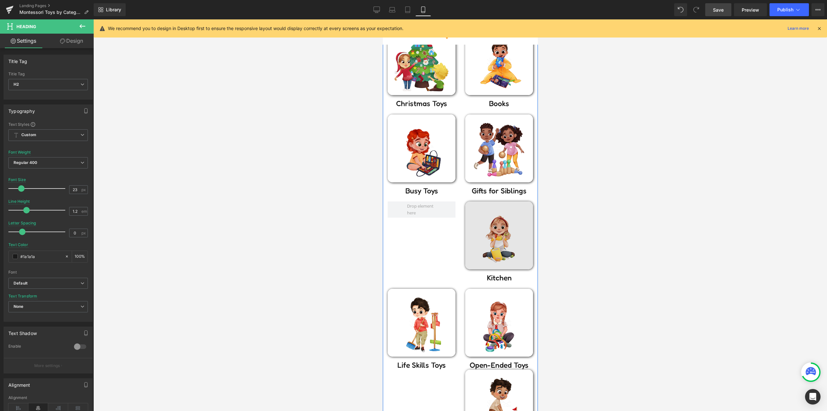
click at [501, 237] on div "Image" at bounding box center [499, 235] width 68 height 68
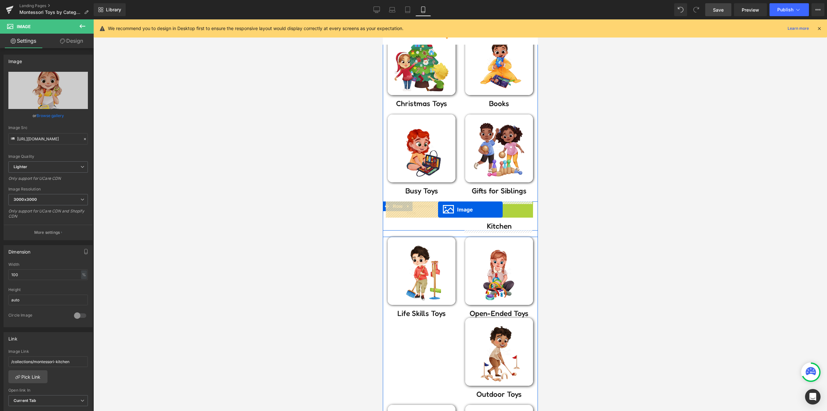
drag, startPoint x: 496, startPoint y: 236, endPoint x: 438, endPoint y: 209, distance: 64.1
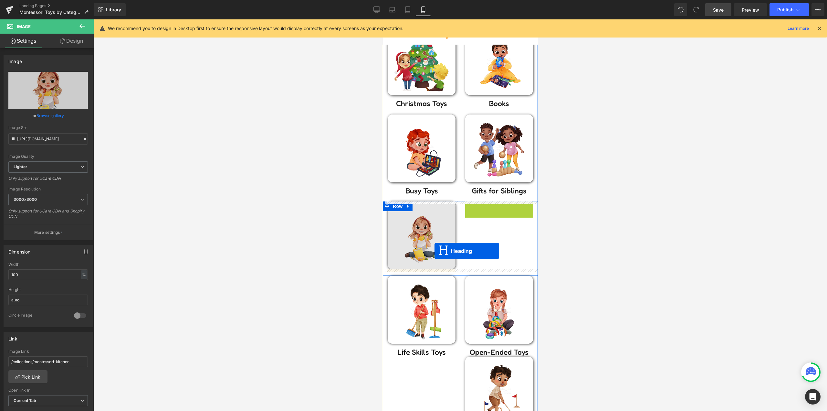
drag, startPoint x: 496, startPoint y: 207, endPoint x: 434, endPoint y: 251, distance: 75.3
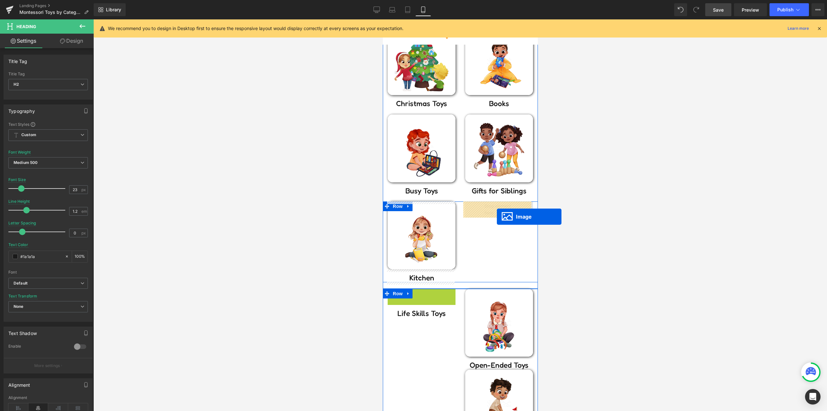
drag, startPoint x: 417, startPoint y: 323, endPoint x: 497, endPoint y: 216, distance: 133.1
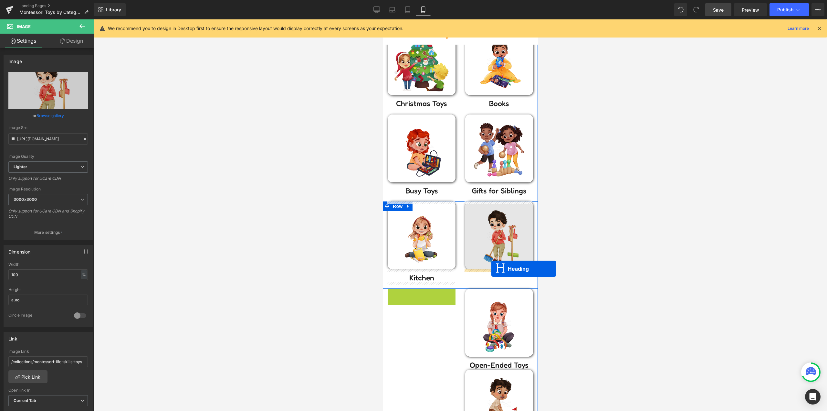
drag, startPoint x: 416, startPoint y: 297, endPoint x: 491, endPoint y: 268, distance: 80.7
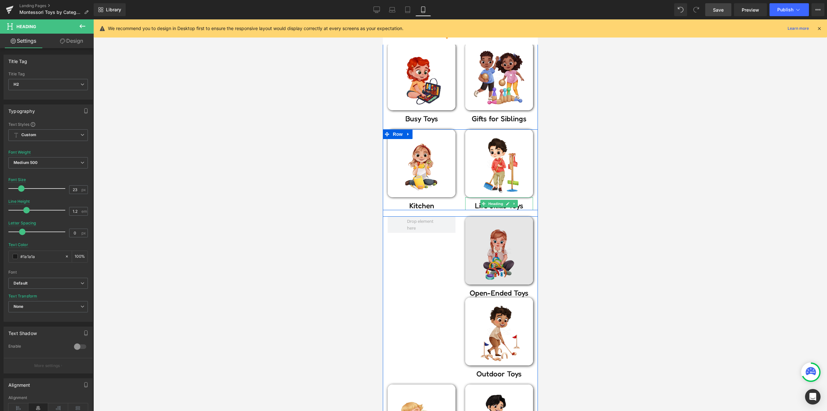
scroll to position [226, 0]
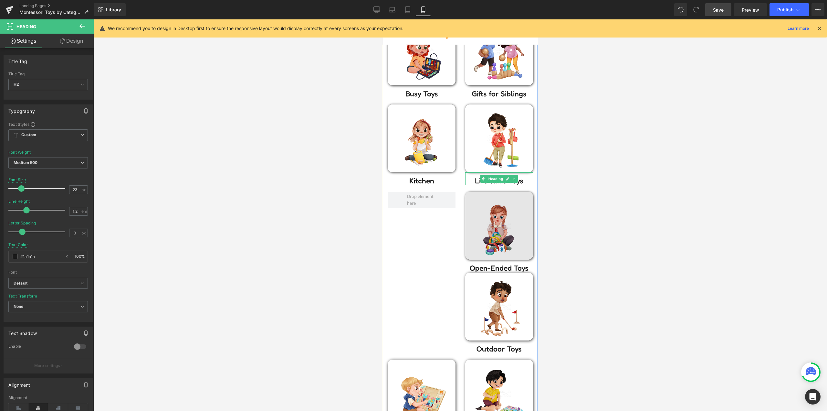
click at [490, 234] on img at bounding box center [499, 226] width 68 height 68
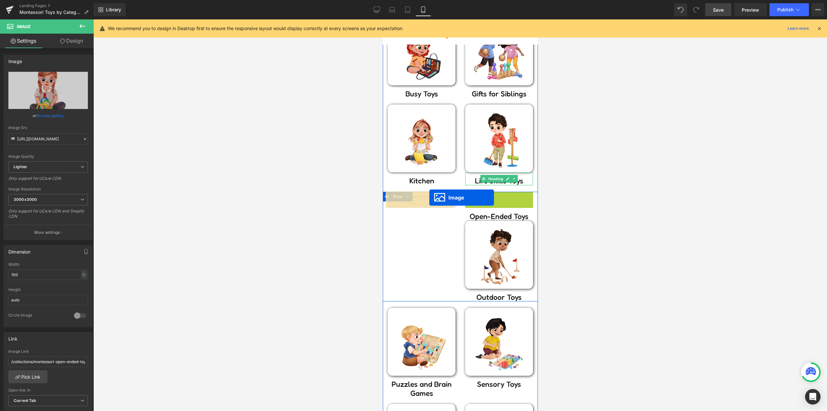
drag, startPoint x: 459, startPoint y: 218, endPoint x: 429, endPoint y: 197, distance: 36.5
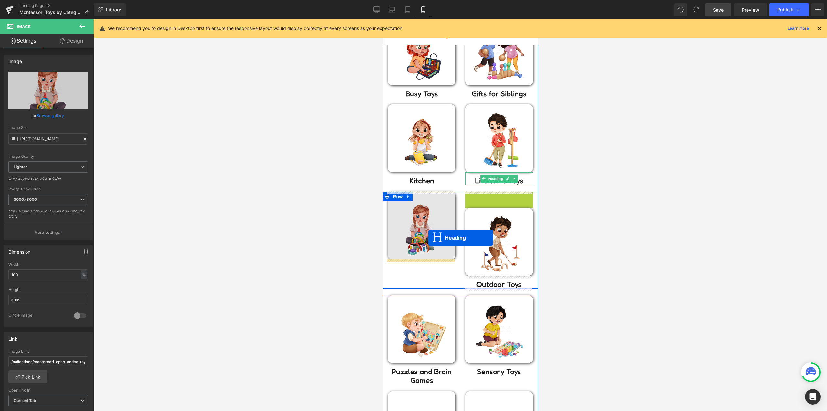
drag, startPoint x: 491, startPoint y: 198, endPoint x: 427, endPoint y: 240, distance: 76.5
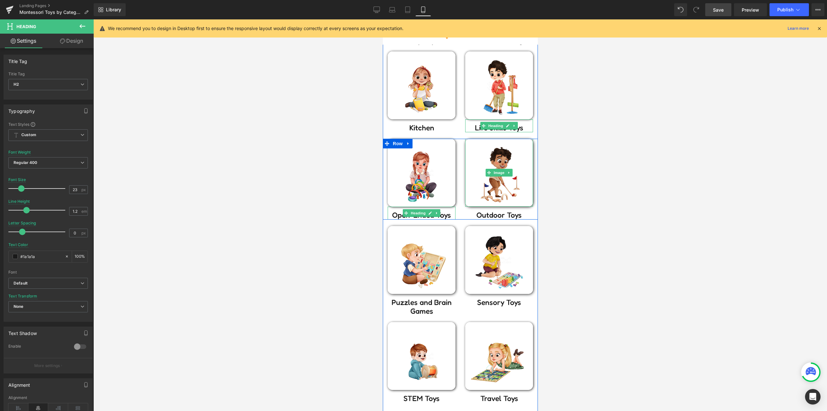
scroll to position [355, 0]
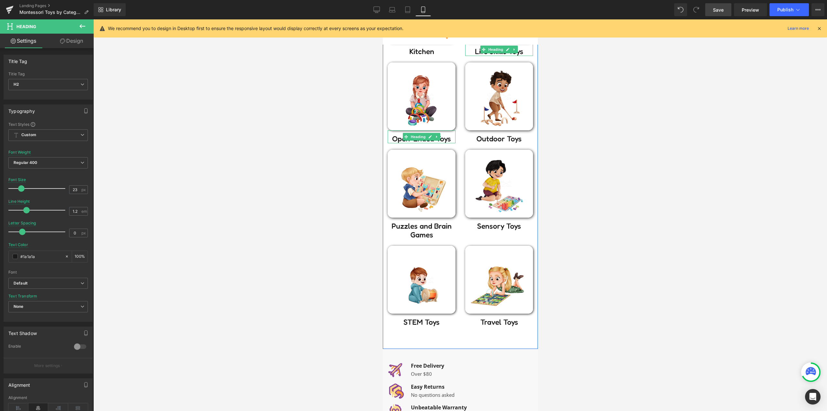
click at [468, 340] on div "Montessori toys by Category Heading Pick a category you know your little one wo…" at bounding box center [460, 25] width 155 height 645
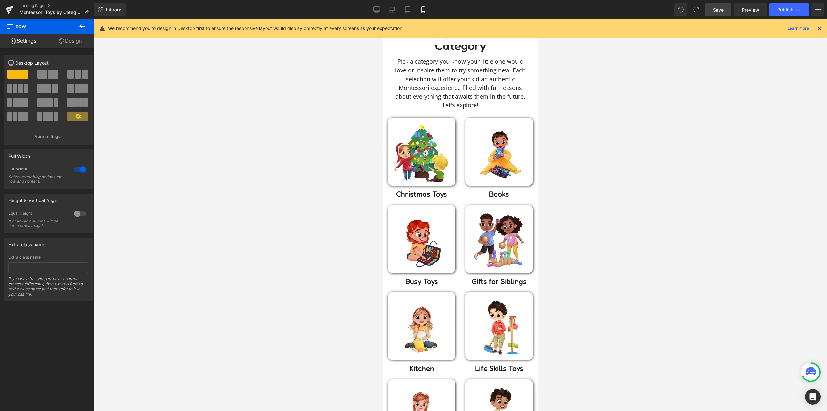
scroll to position [0, 0]
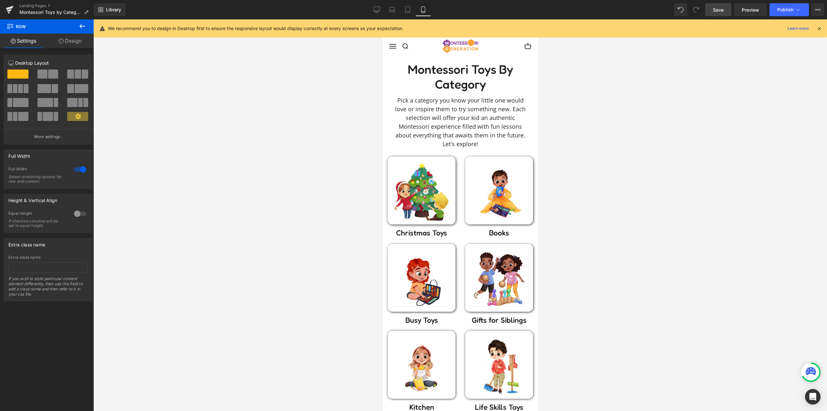
click at [724, 9] on span "Save" at bounding box center [718, 9] width 11 height 7
click at [783, 5] on button "Publish" at bounding box center [789, 9] width 39 height 13
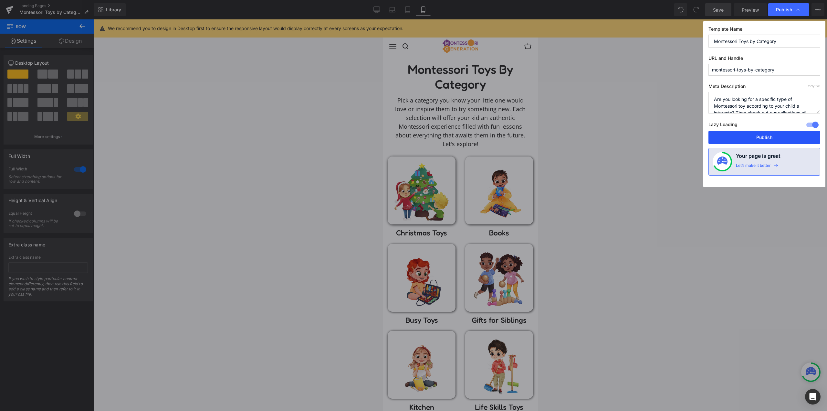
click at [771, 140] on button "Publish" at bounding box center [765, 137] width 112 height 13
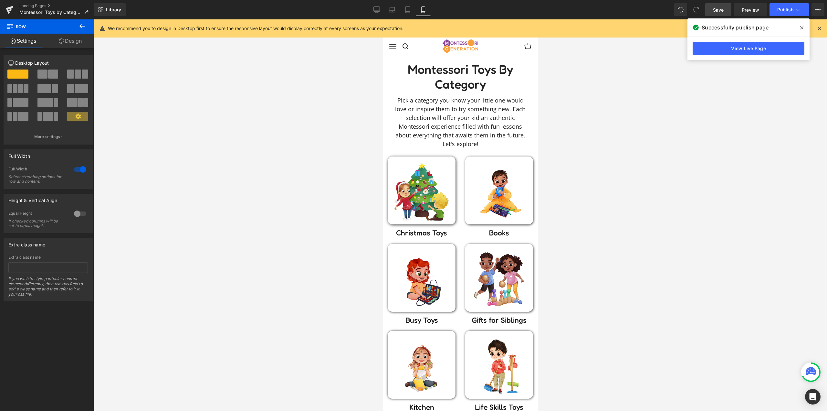
click at [599, 129] on div at bounding box center [460, 214] width 734 height 391
